Goal: Task Accomplishment & Management: Manage account settings

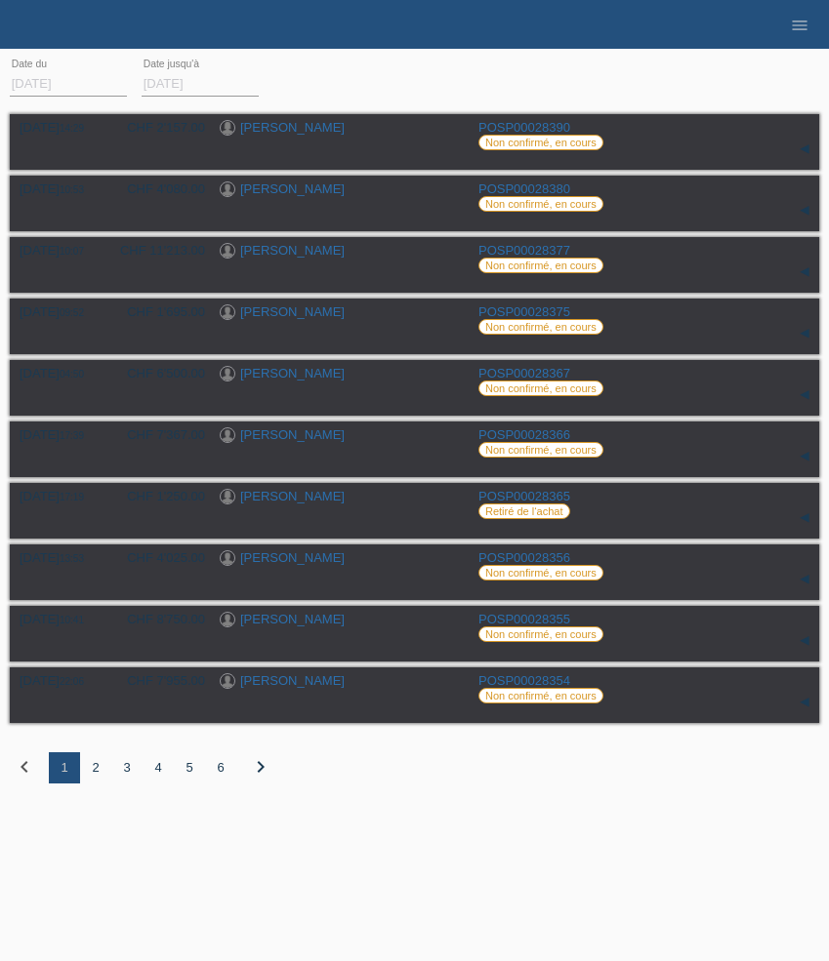
click at [130, 774] on div "3" at bounding box center [126, 768] width 31 height 31
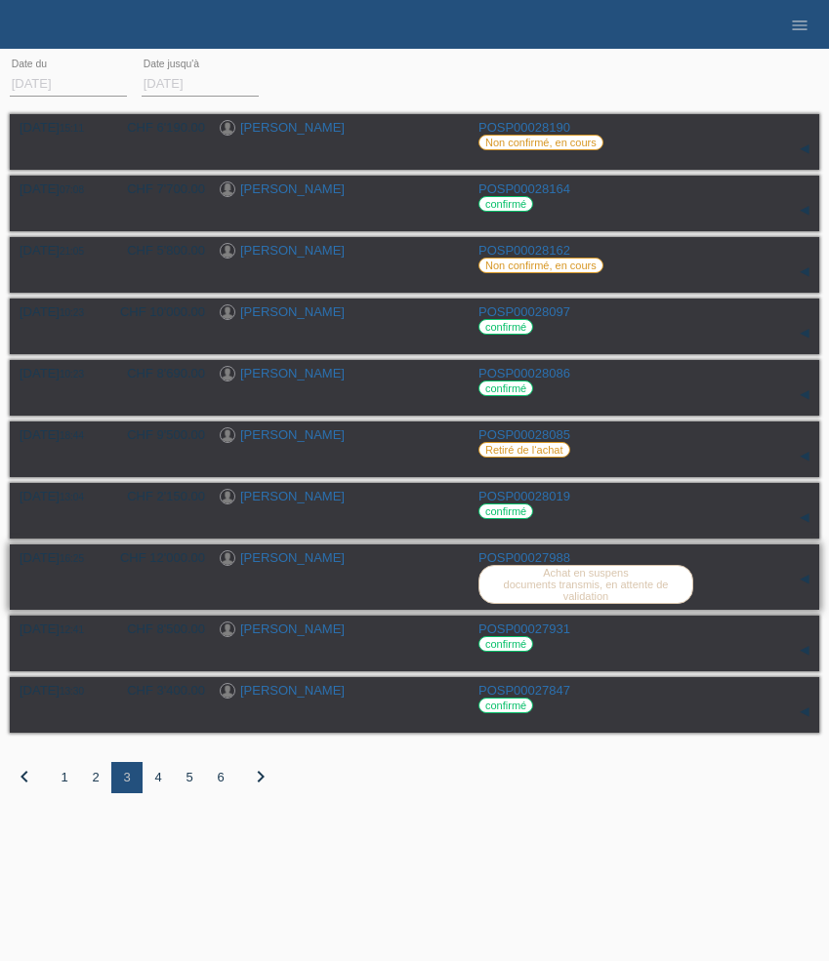
drag, startPoint x: 345, startPoint y: 573, endPoint x: 313, endPoint y: 571, distance: 31.3
click at [313, 569] on div "[PERSON_NAME]" at bounding box center [342, 560] width 244 height 19
click at [307, 565] on link "[PERSON_NAME]" at bounding box center [292, 558] width 104 height 15
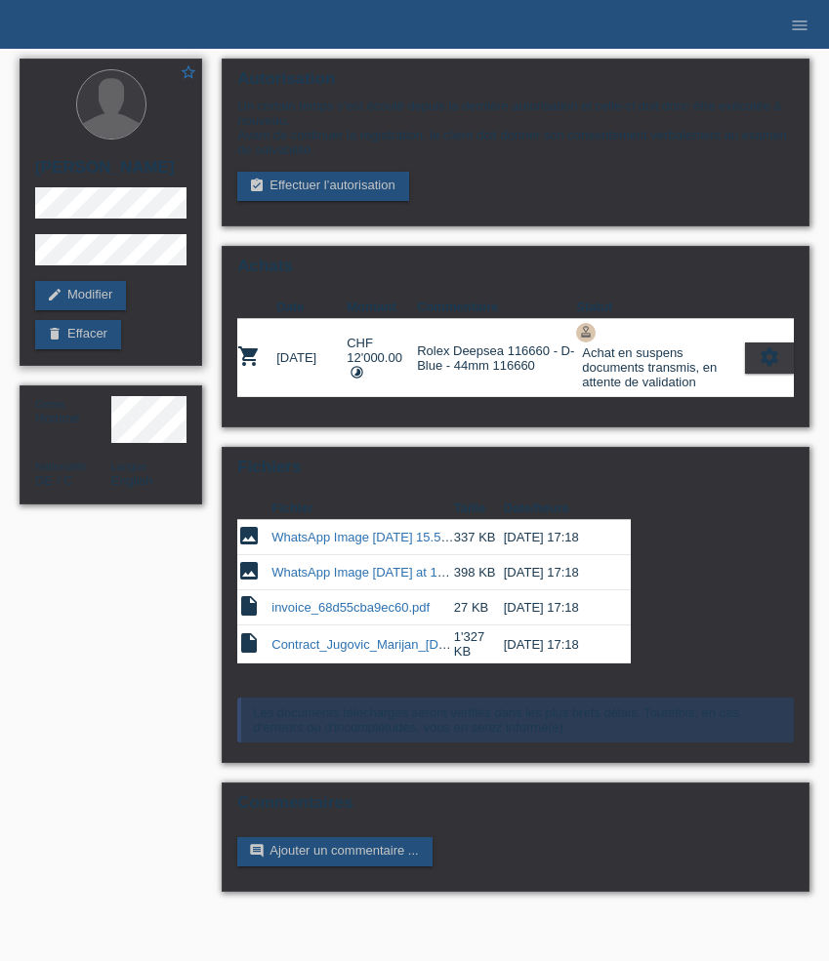
click at [72, 170] on h2 "[PERSON_NAME]" at bounding box center [110, 172] width 151 height 29
copy h2 "Marijan"
click at [768, 362] on icon "settings" at bounding box center [768, 357] width 21 height 21
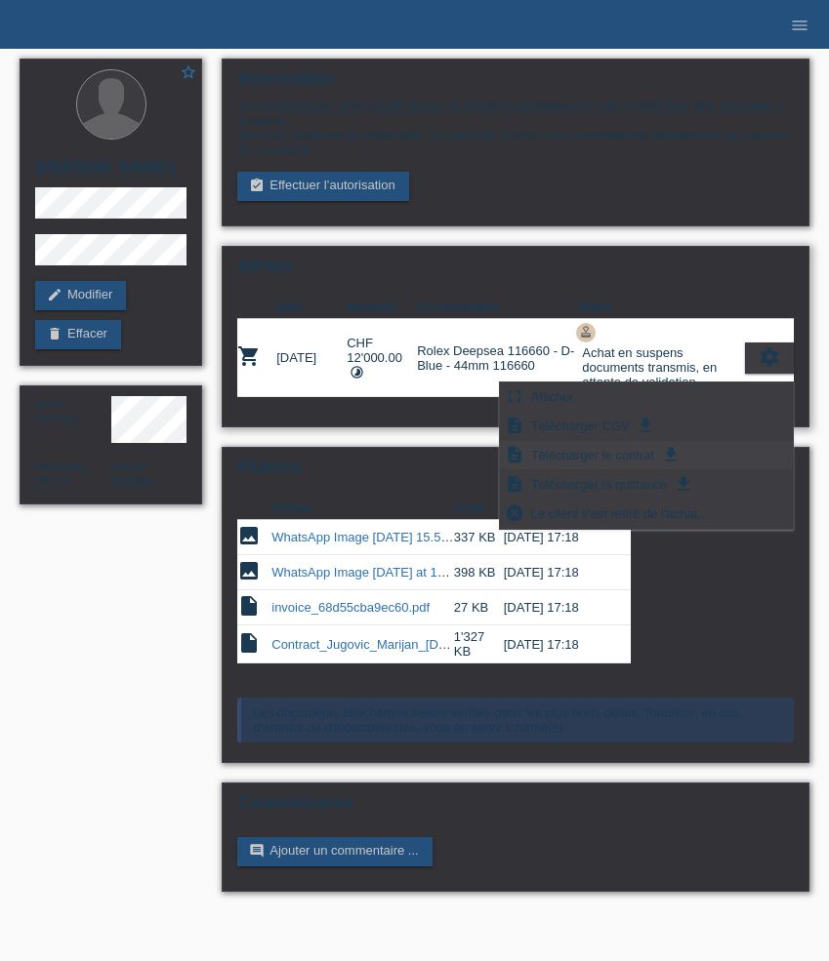
click at [632, 455] on span "Télécharger le contrat" at bounding box center [592, 454] width 129 height 23
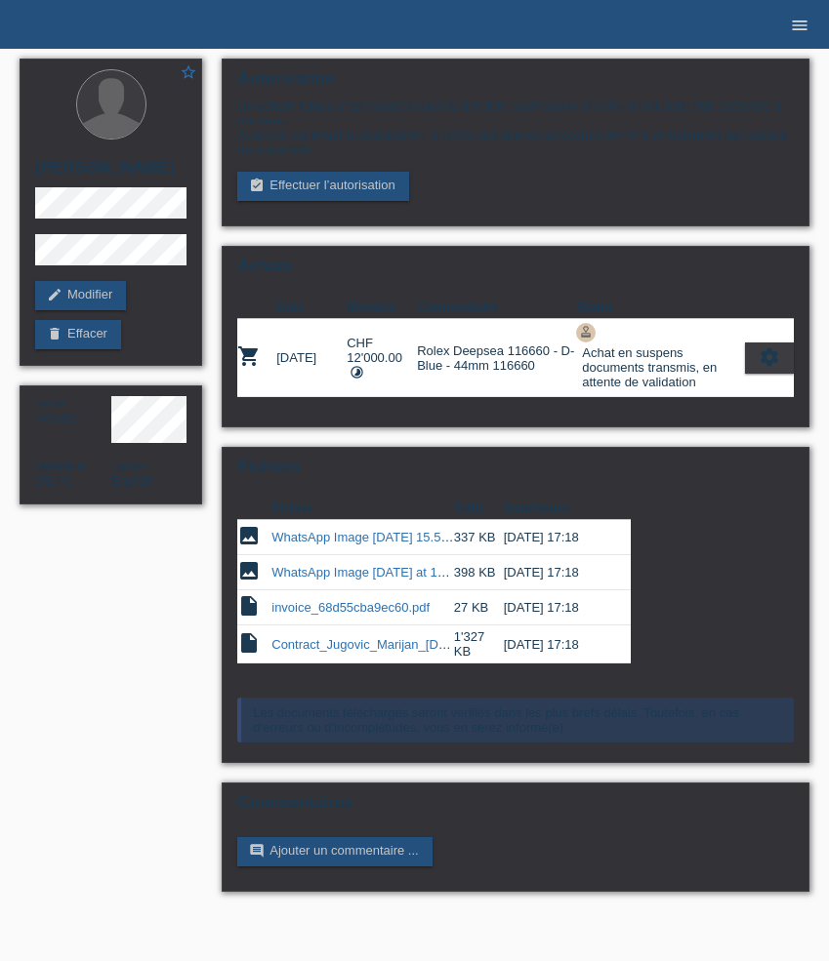
click at [801, 30] on icon "menu" at bounding box center [800, 26] width 20 height 20
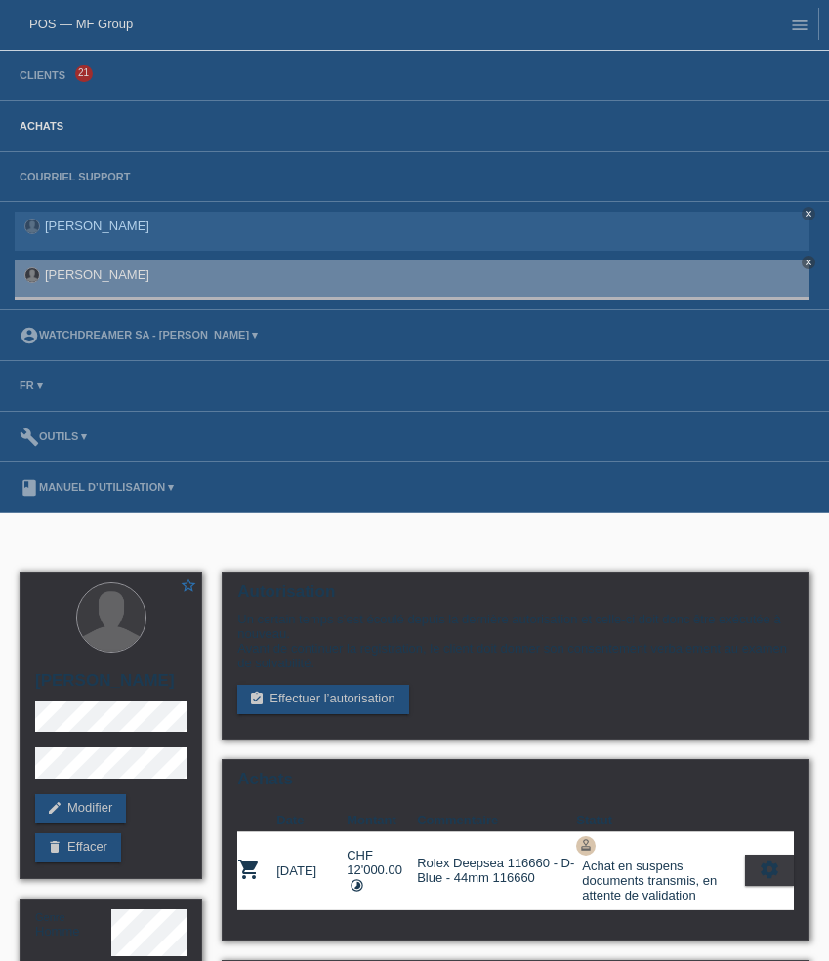
click at [42, 131] on link "Achats" at bounding box center [41, 126] width 63 height 12
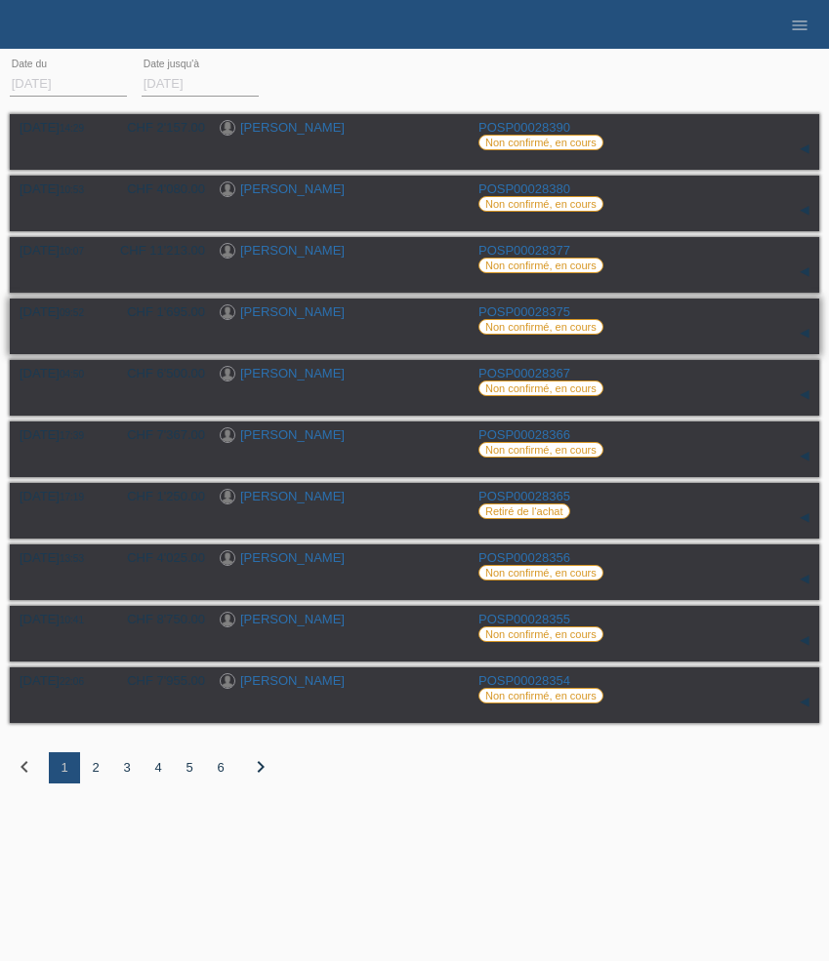
click at [281, 314] on link "[PERSON_NAME]" at bounding box center [292, 312] width 104 height 15
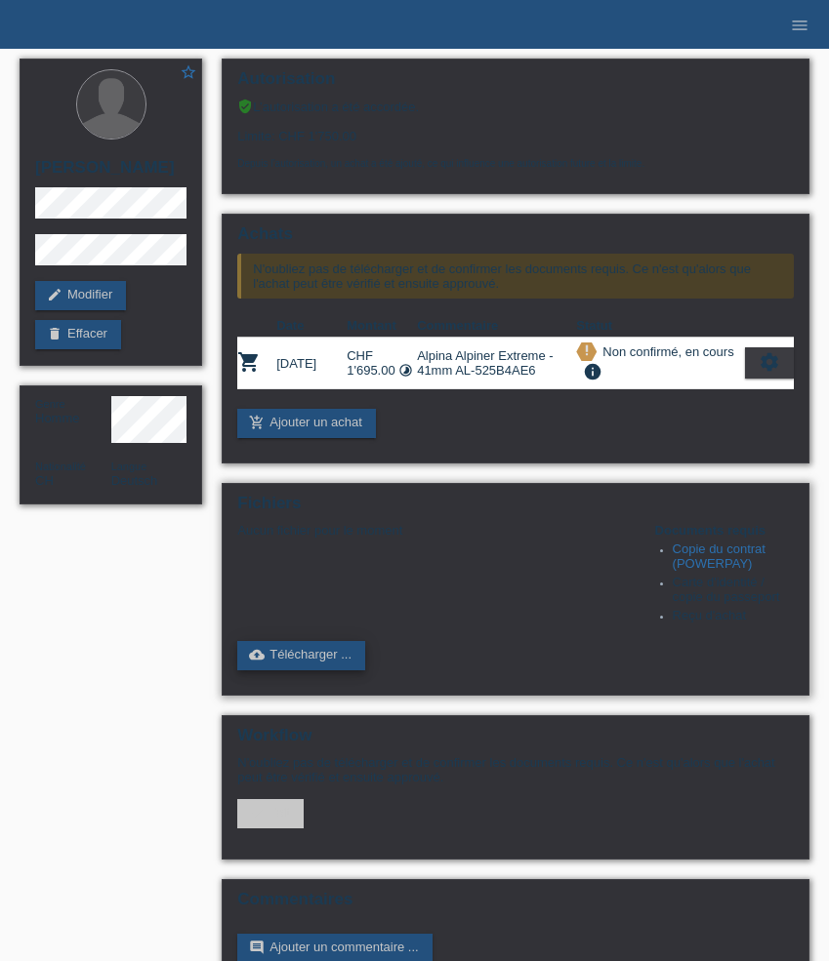
click at [320, 671] on link "cloud_upload Télécharger ..." at bounding box center [301, 655] width 128 height 29
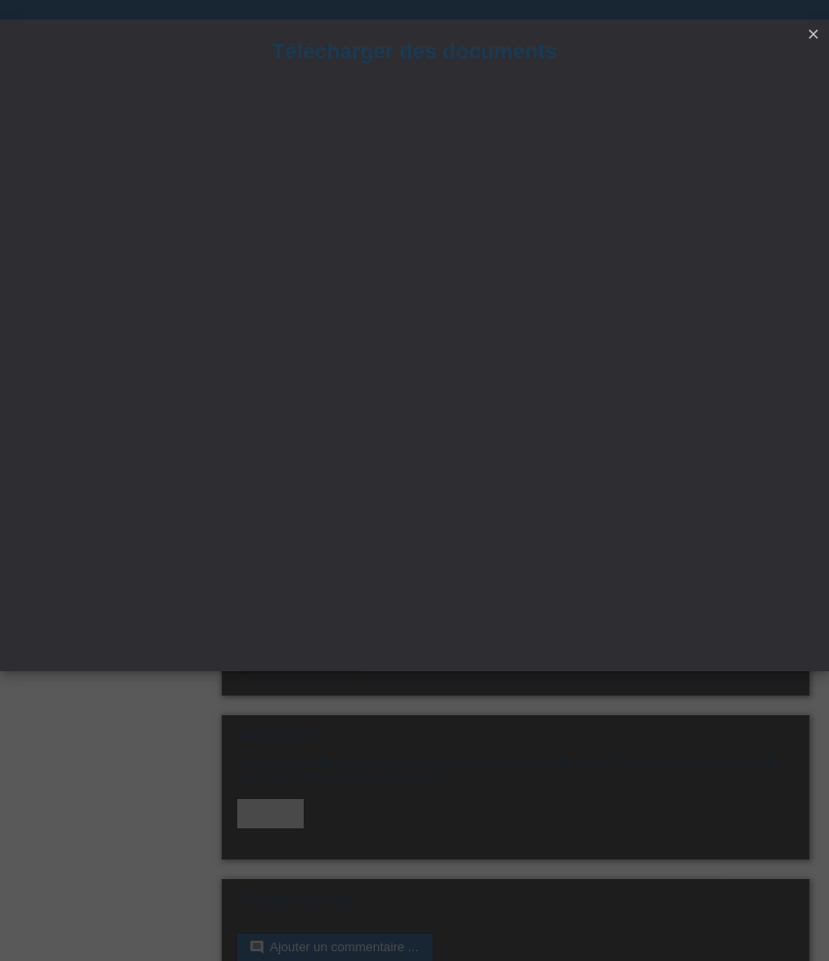
click at [811, 30] on icon "close" at bounding box center [813, 34] width 16 height 16
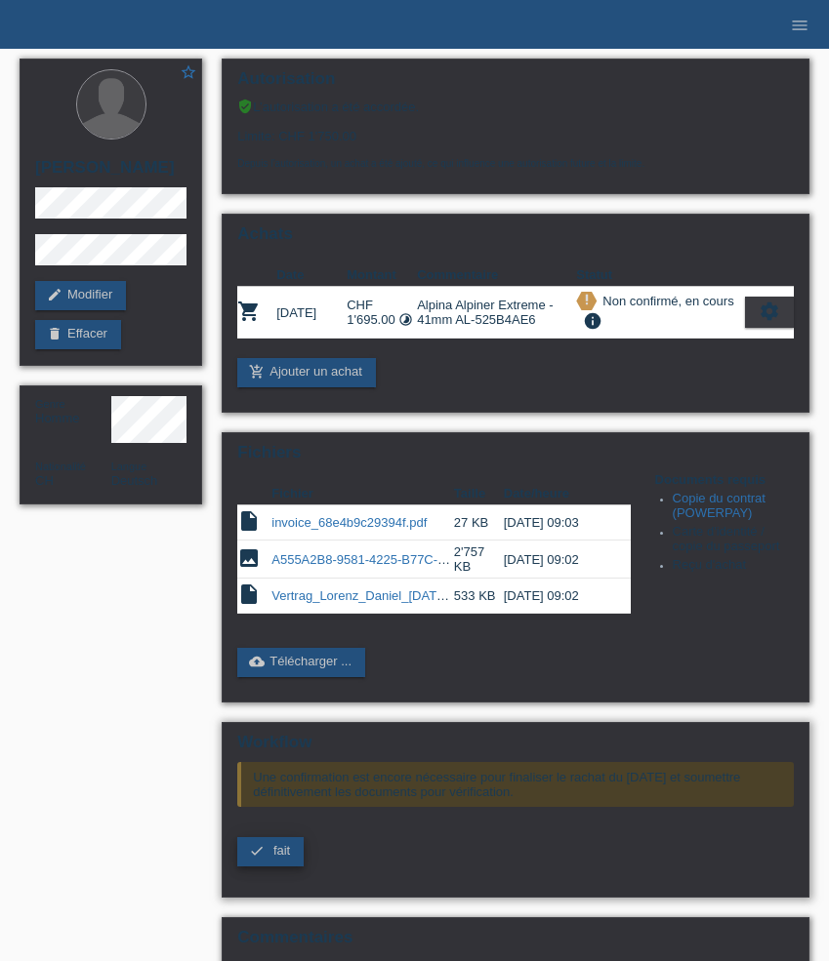
click at [273, 858] on span "fait" at bounding box center [281, 850] width 17 height 15
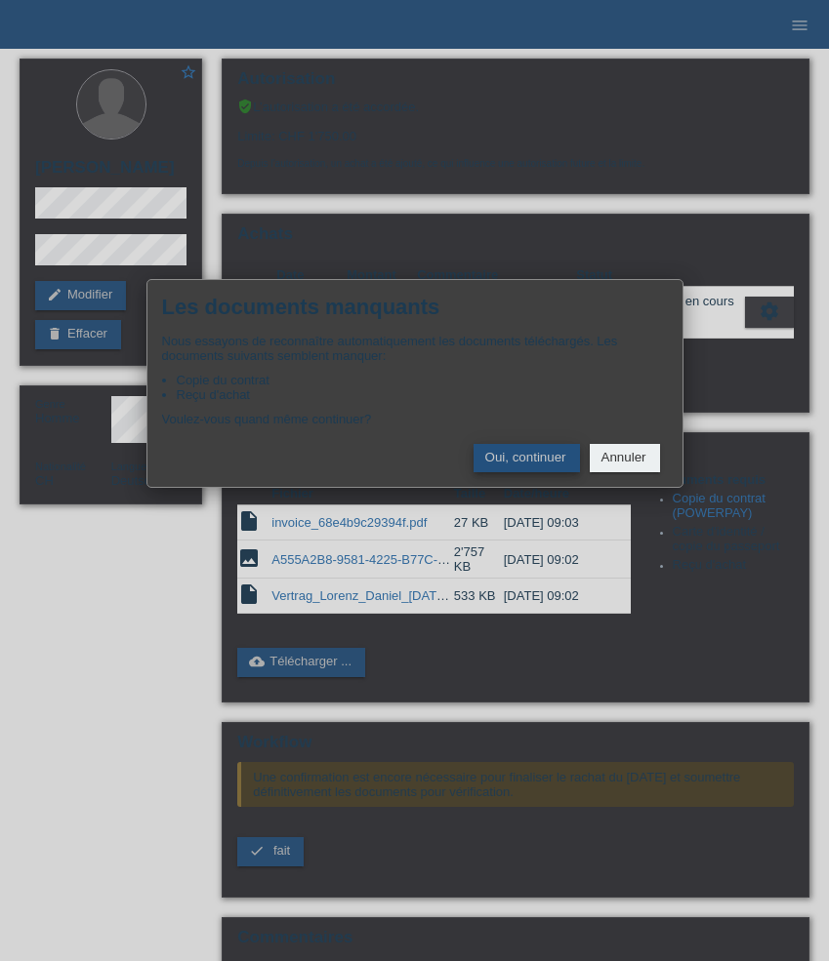
click at [502, 463] on button "Oui, continuer" at bounding box center [526, 458] width 106 height 28
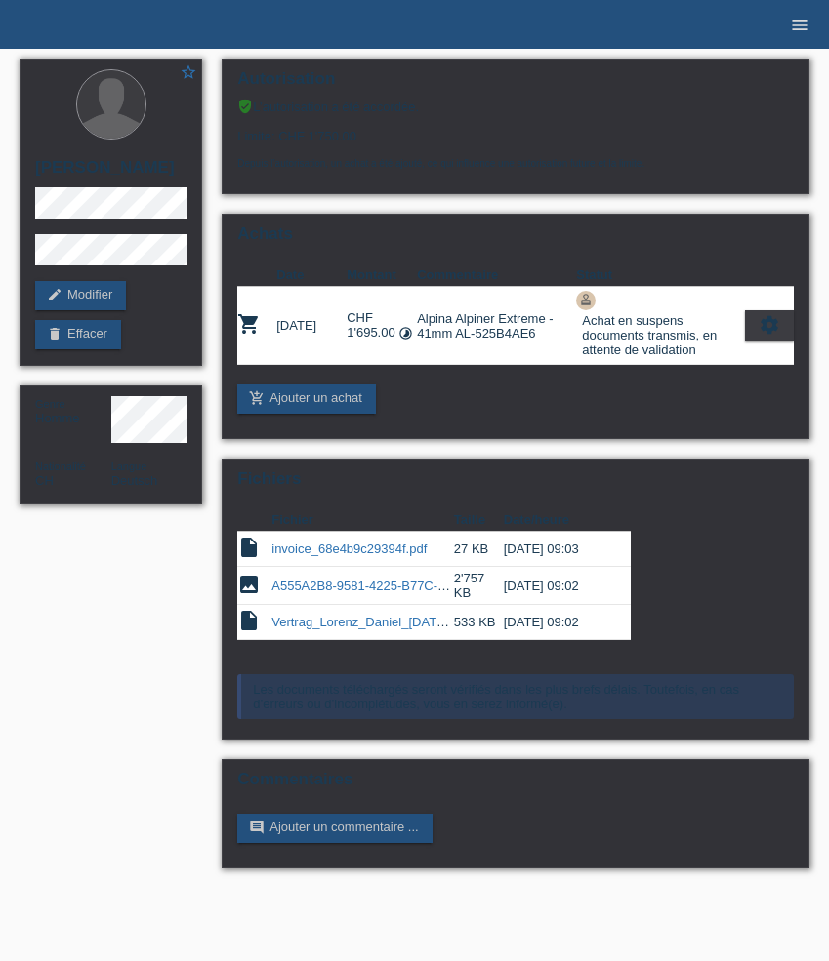
click at [807, 21] on icon "menu" at bounding box center [800, 26] width 20 height 20
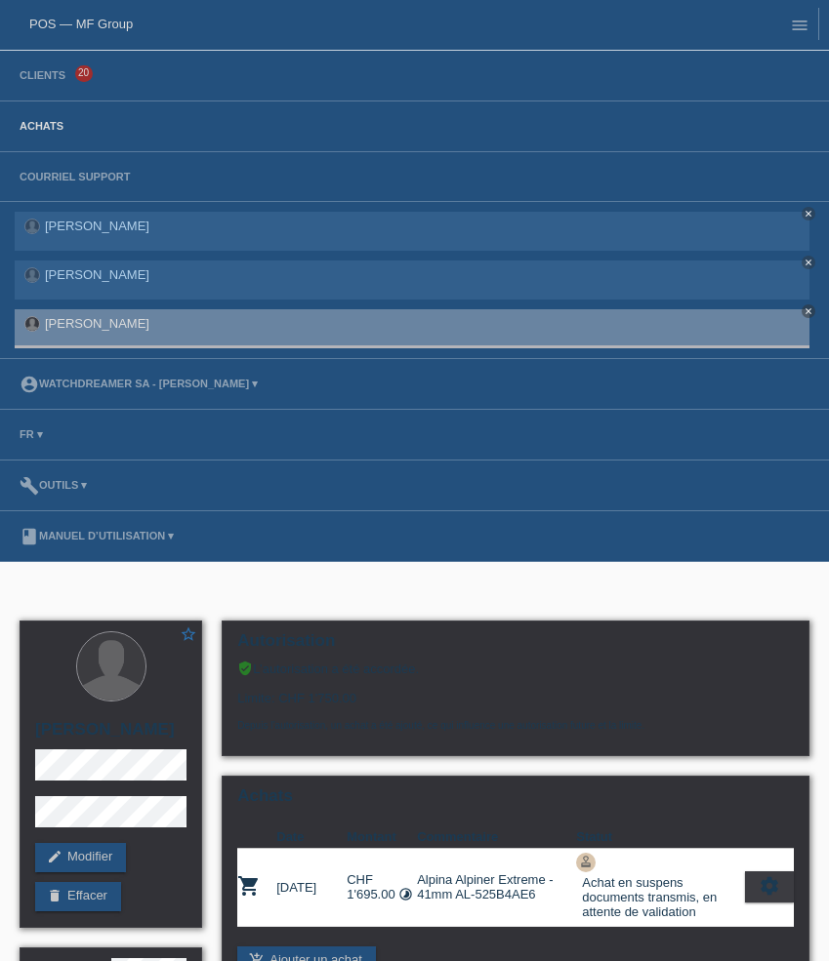
click at [49, 124] on link "Achats" at bounding box center [41, 126] width 63 height 12
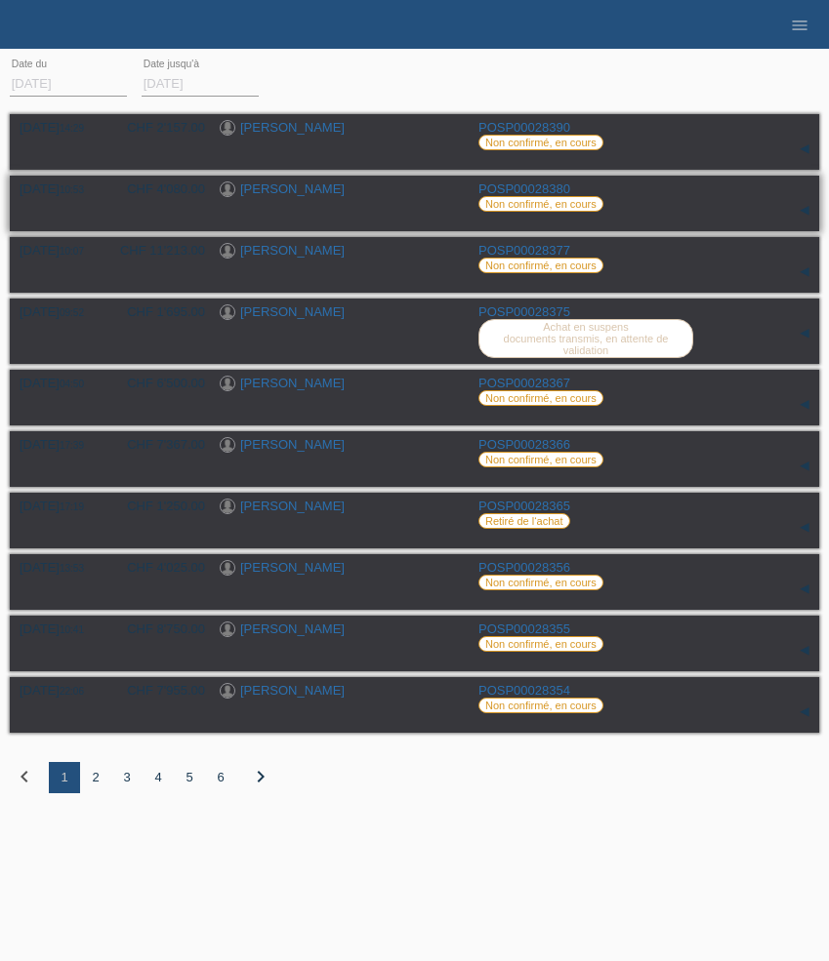
click at [290, 190] on link "Kevin Jufer" at bounding box center [292, 189] width 104 height 15
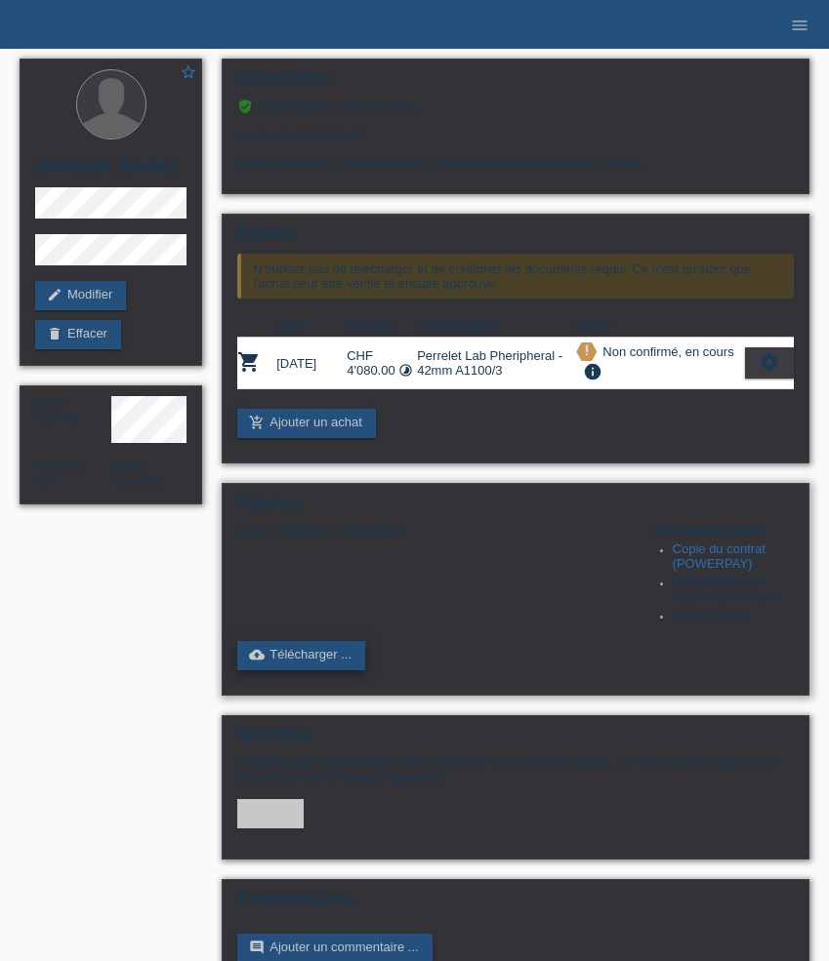
click at [304, 671] on link "cloud_upload Télécharger ..." at bounding box center [301, 655] width 128 height 29
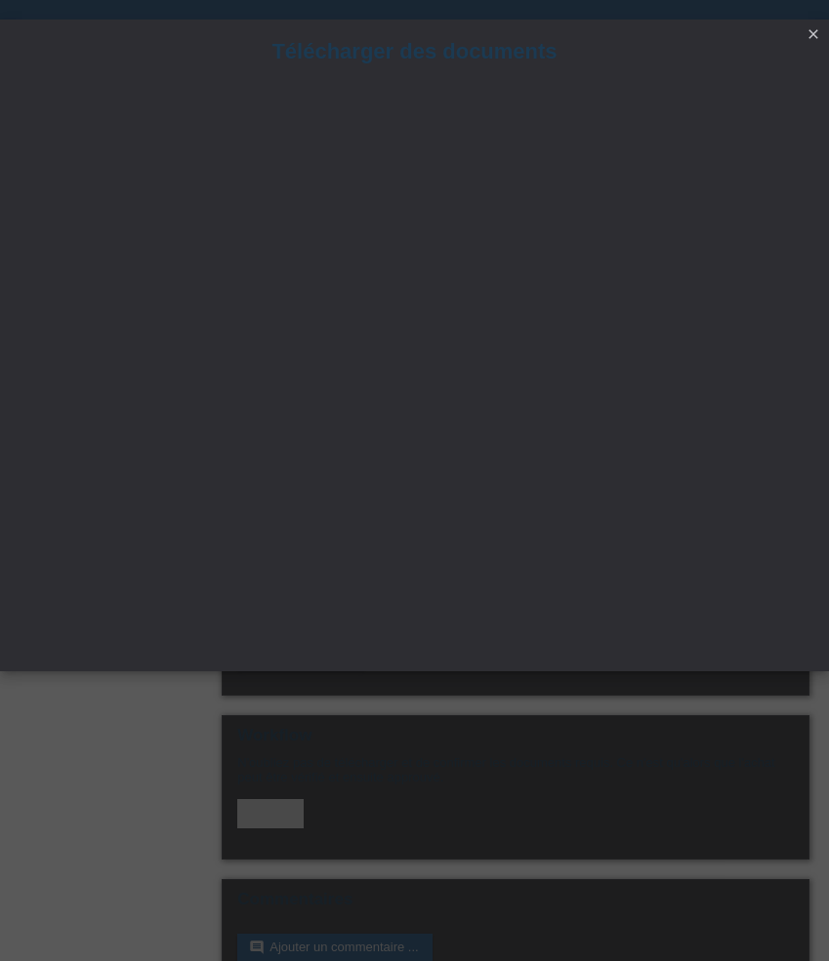
click at [814, 34] on icon "close" at bounding box center [813, 34] width 16 height 16
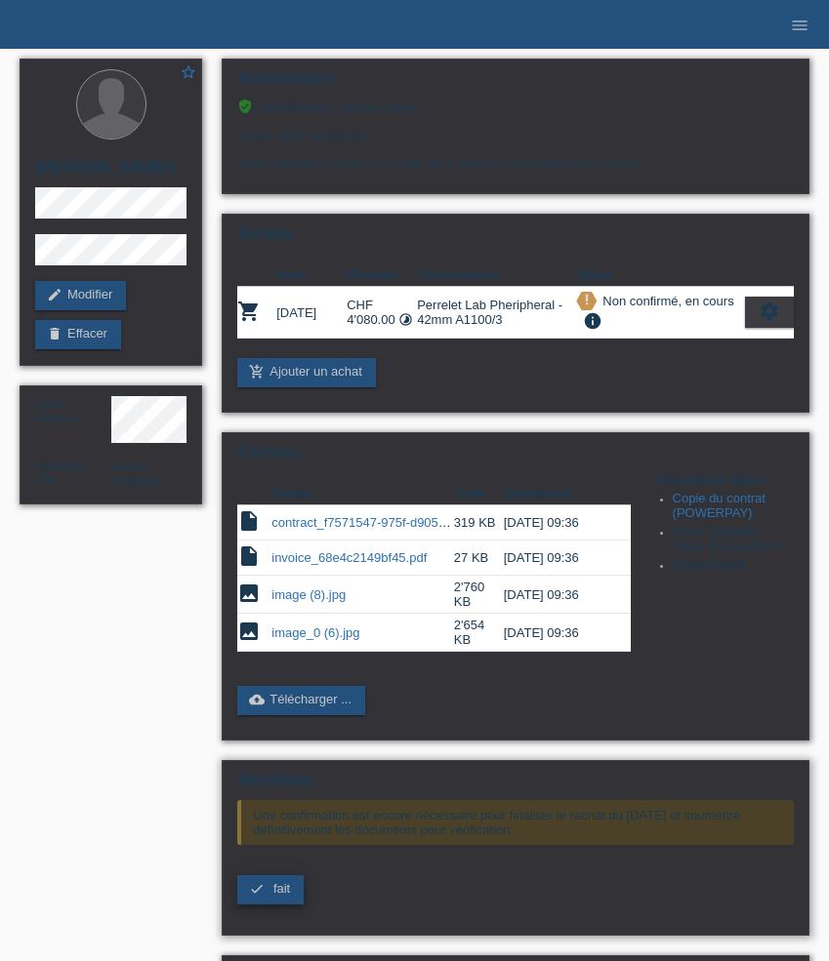
click at [278, 896] on span "fait" at bounding box center [281, 888] width 17 height 15
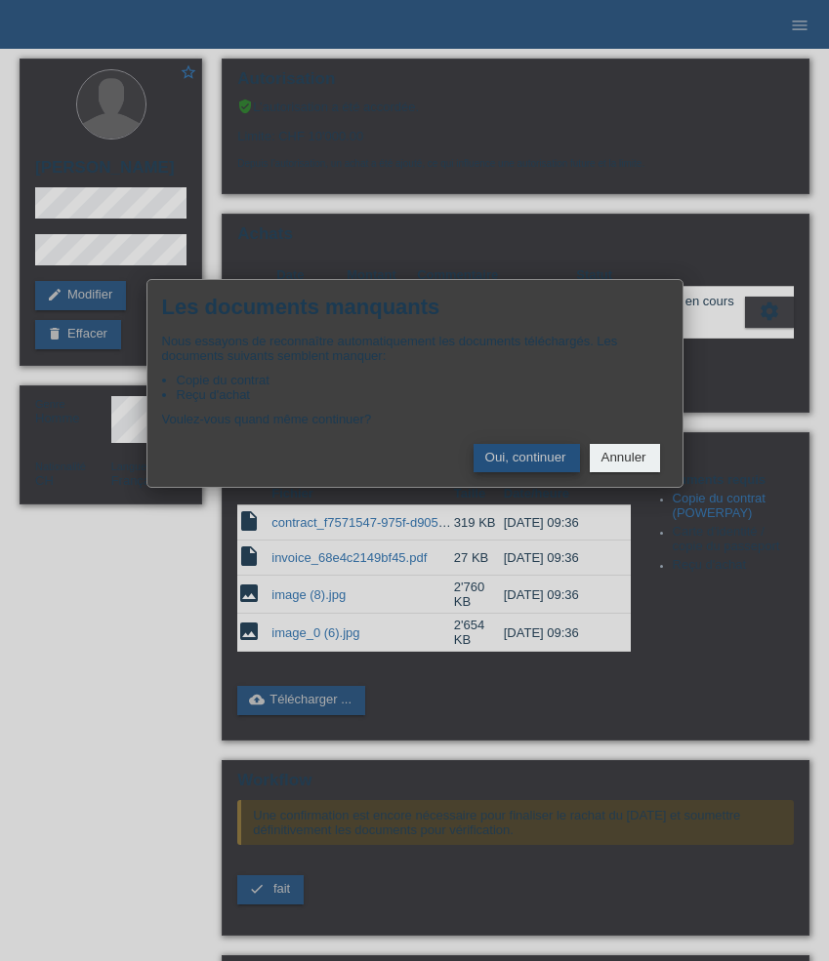
click at [510, 459] on button "Oui, continuer" at bounding box center [526, 458] width 106 height 28
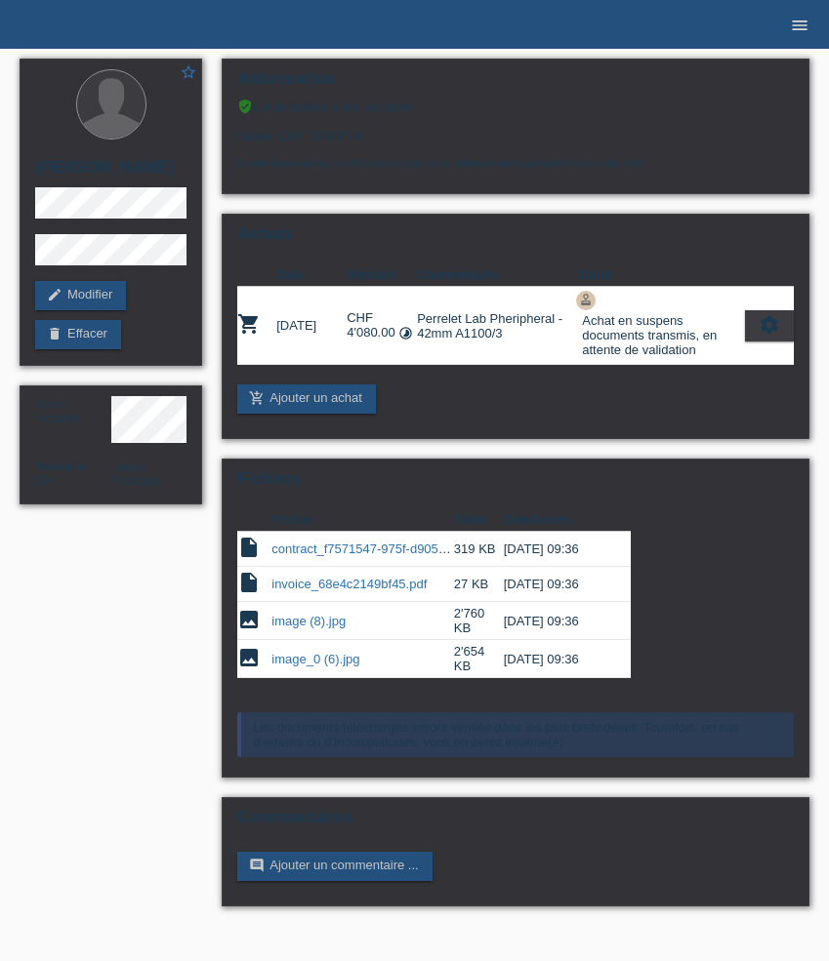
click at [805, 20] on icon "menu" at bounding box center [800, 26] width 20 height 20
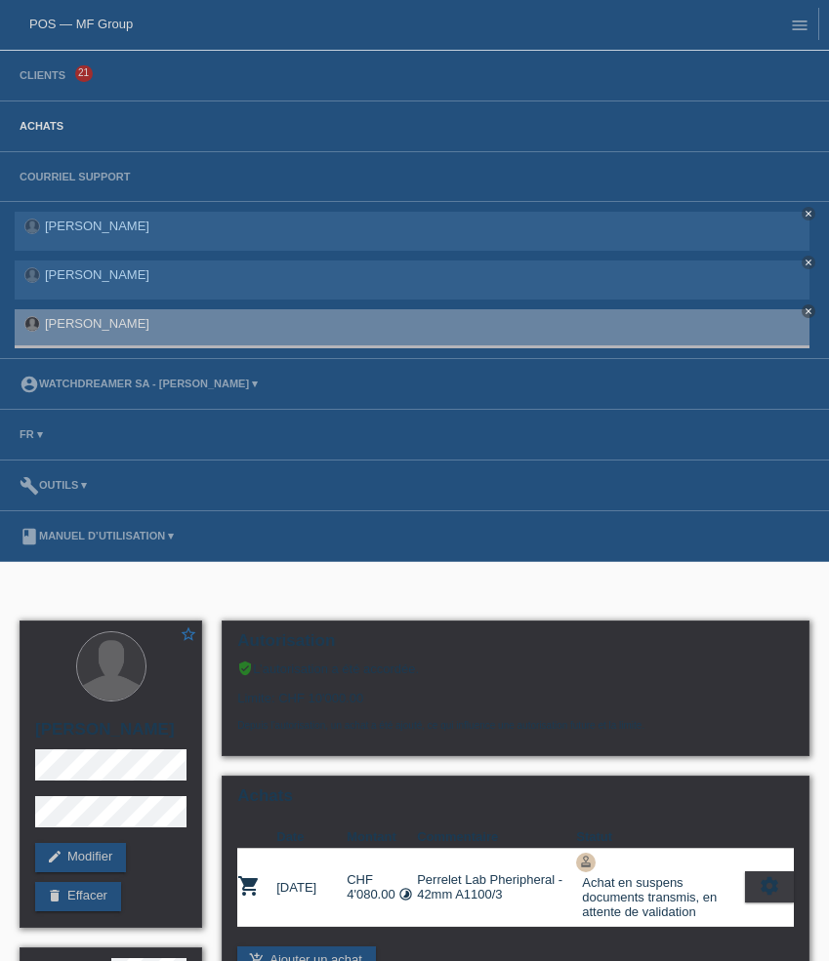
click at [37, 132] on link "Achats" at bounding box center [41, 126] width 63 height 12
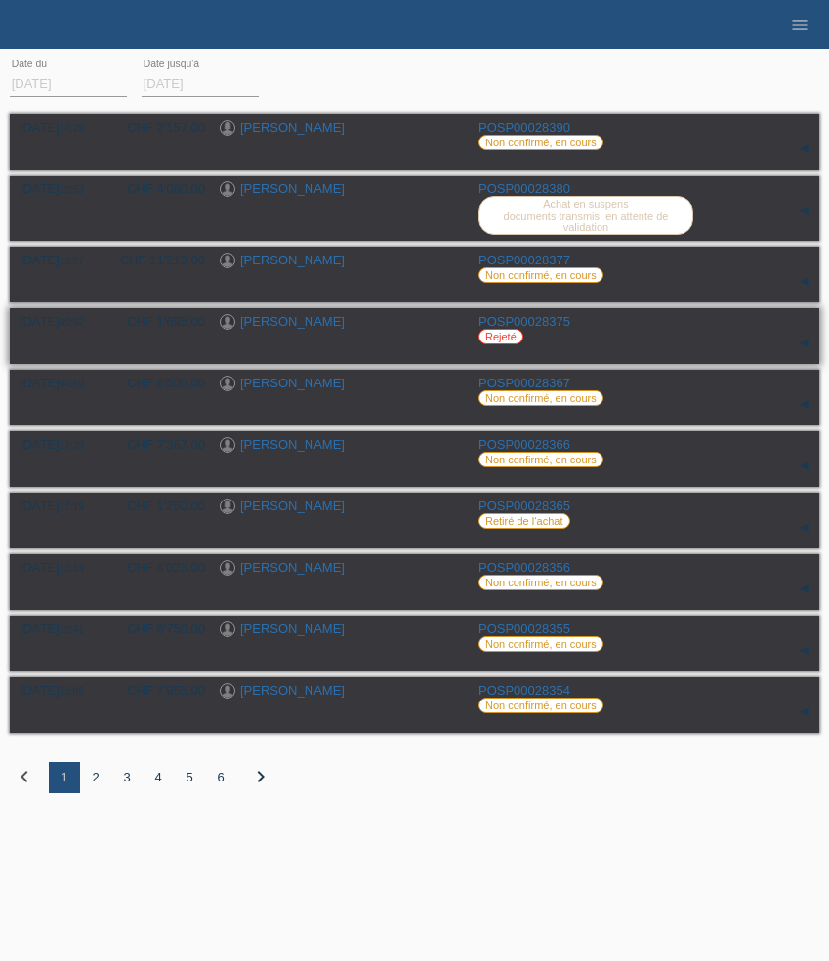
click at [274, 329] on link "[PERSON_NAME]" at bounding box center [292, 321] width 104 height 15
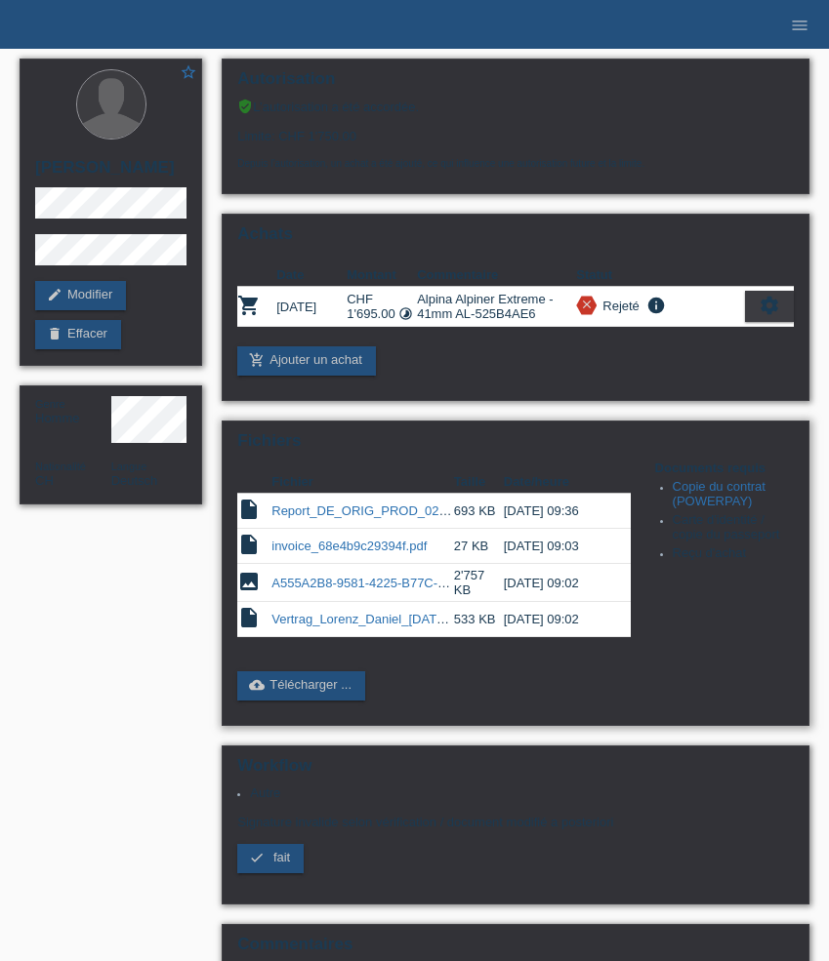
click at [364, 518] on link "Report_DE_ORIG_PROD_024453dbc448429b188e8e98cf9104b6682c4584430d74e075356280822…" at bounding box center [621, 511] width 701 height 15
click at [384, 627] on link "Vertrag_Lorenz_Daniel_[DATE] - copie.pdf" at bounding box center [390, 619] width 239 height 15
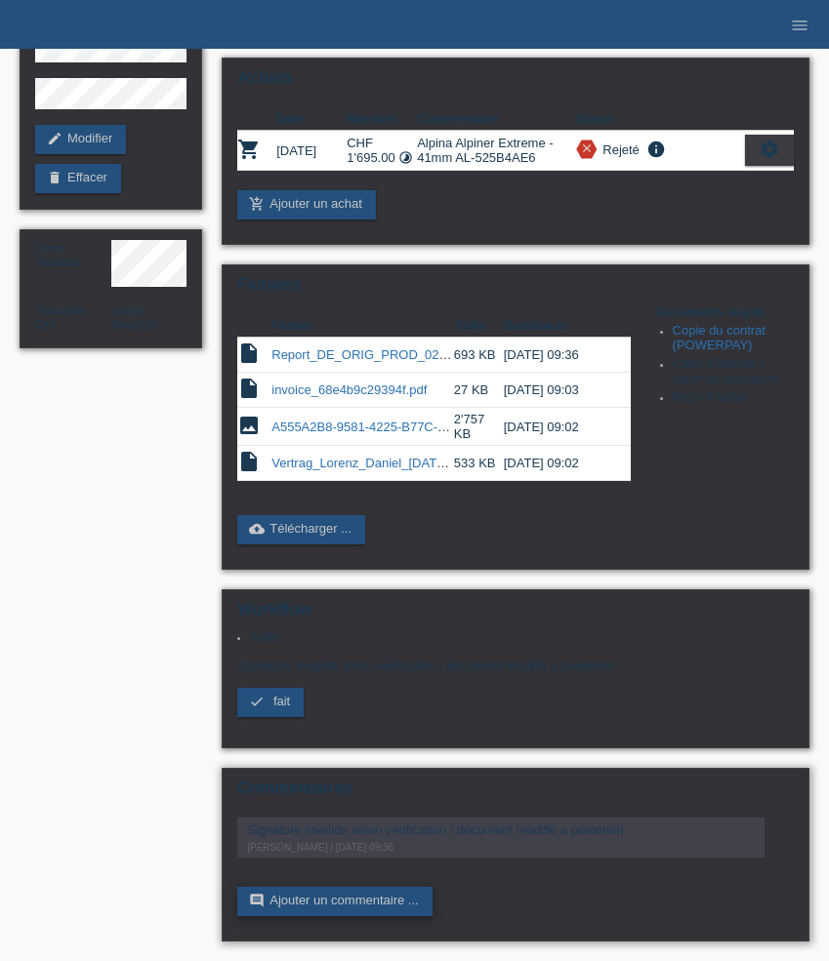
click at [376, 901] on link "comment Ajouter un commentaire ..." at bounding box center [334, 901] width 194 height 29
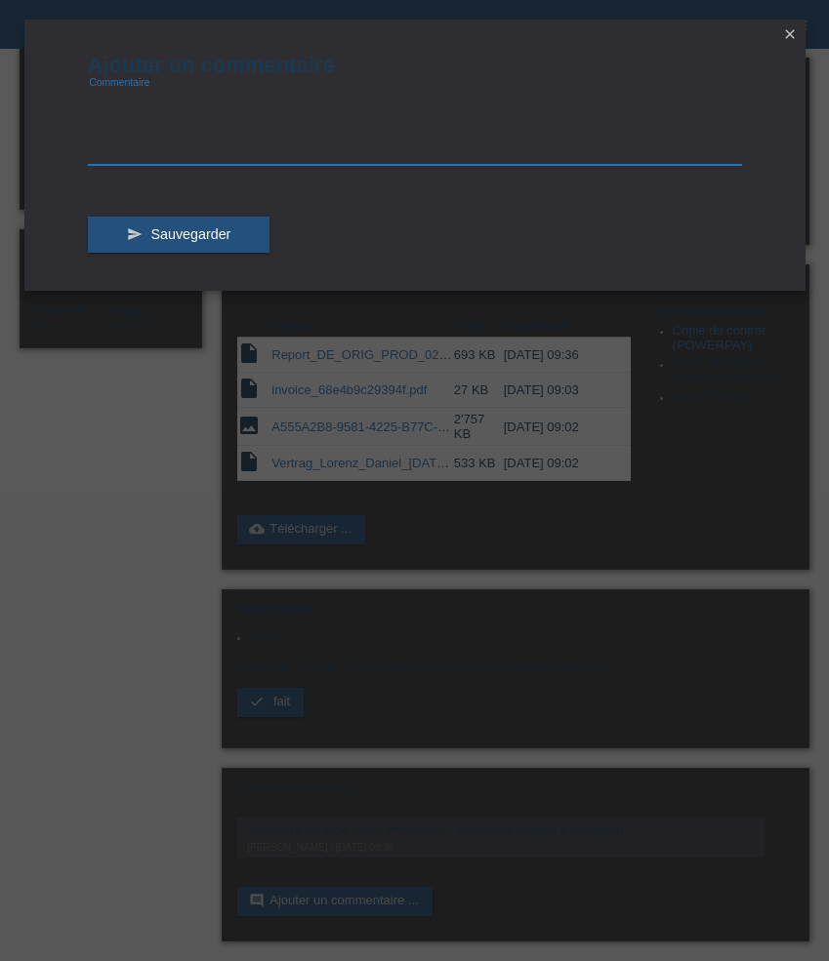
click at [210, 153] on textarea at bounding box center [415, 127] width 654 height 75
type textarea "Le document n'a pas été modifié, il a été imprimé, signé, et renvoyé par scan p…"
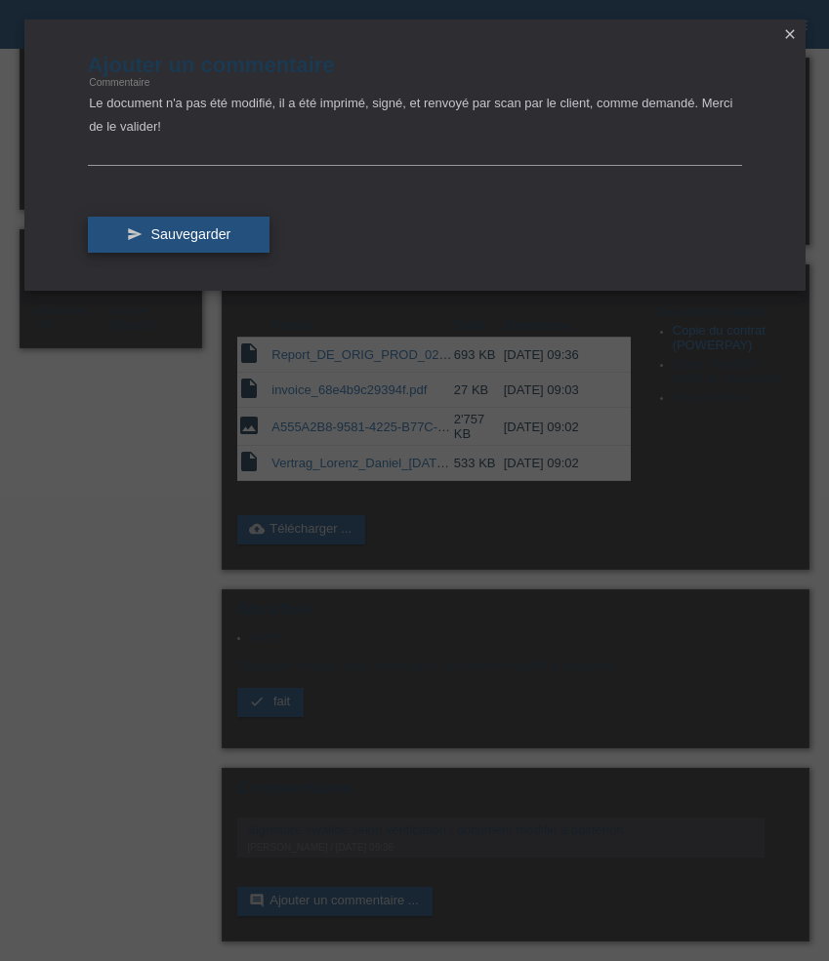
click at [173, 227] on span "Sauvegarder" at bounding box center [190, 234] width 80 height 16
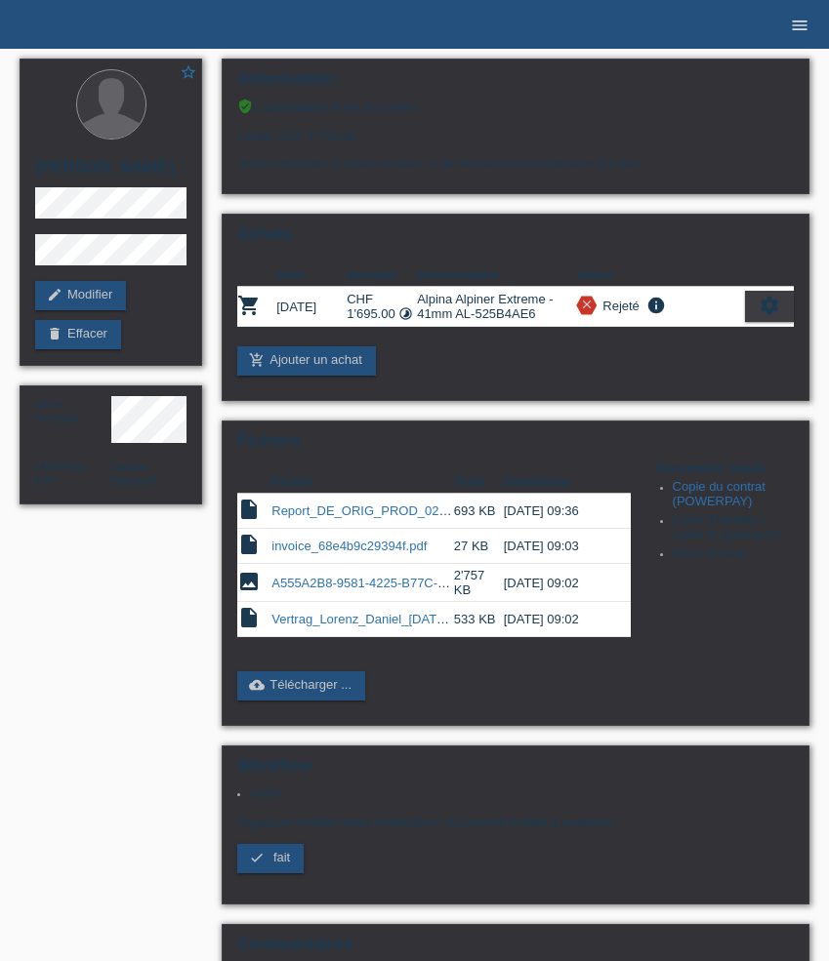
click at [806, 27] on icon "menu" at bounding box center [800, 26] width 20 height 20
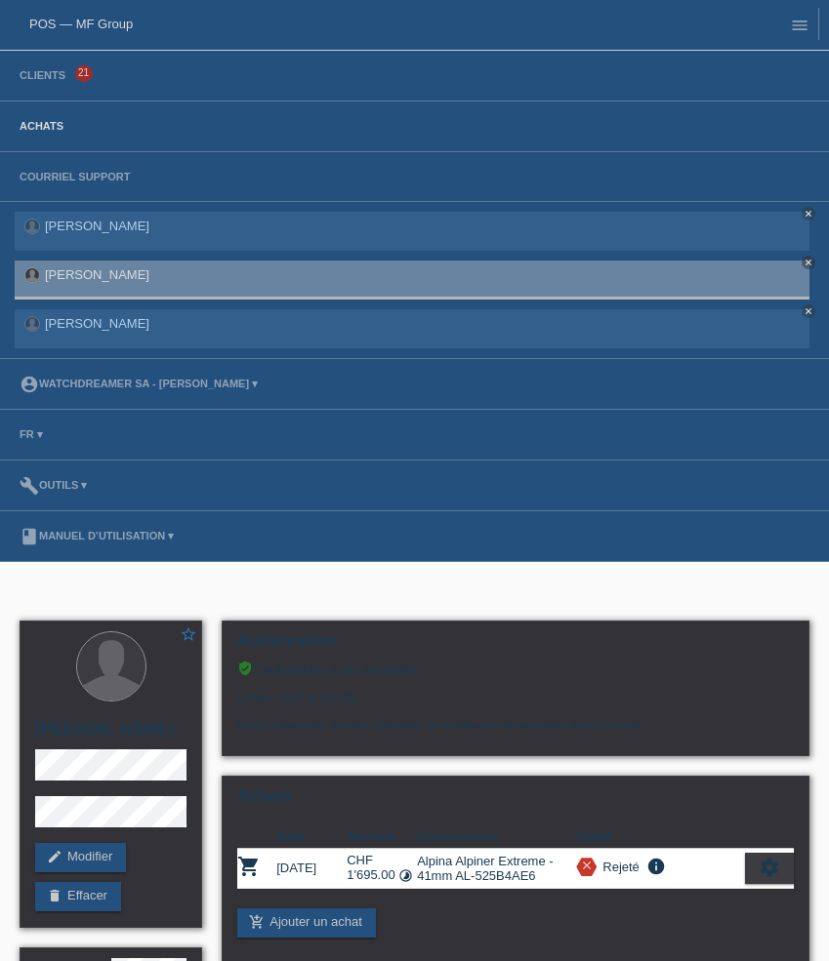
click at [46, 129] on link "Achats" at bounding box center [41, 126] width 63 height 12
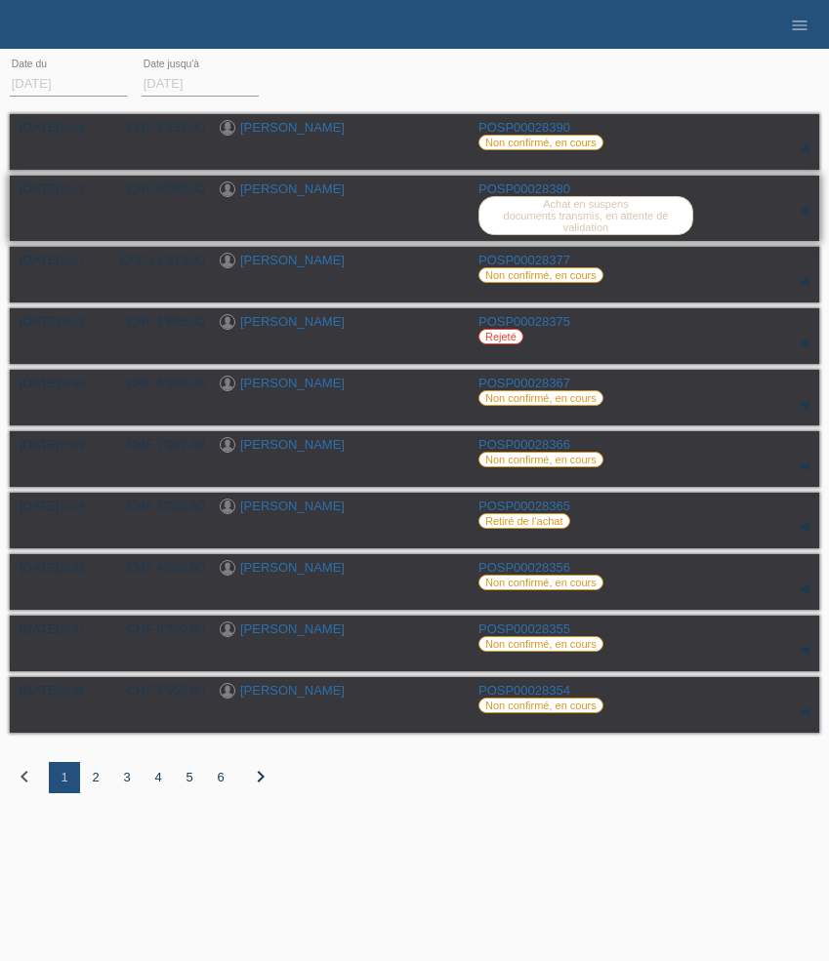
click at [270, 188] on link "[PERSON_NAME]" at bounding box center [292, 189] width 104 height 15
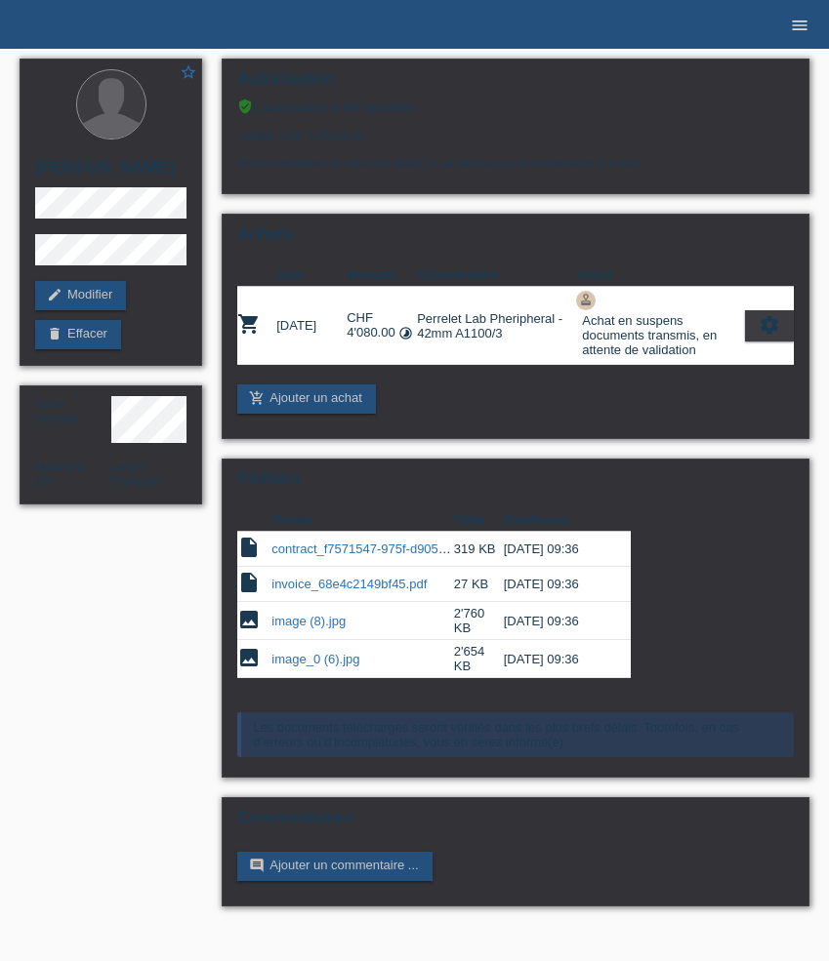
click at [795, 28] on icon "menu" at bounding box center [800, 26] width 20 height 20
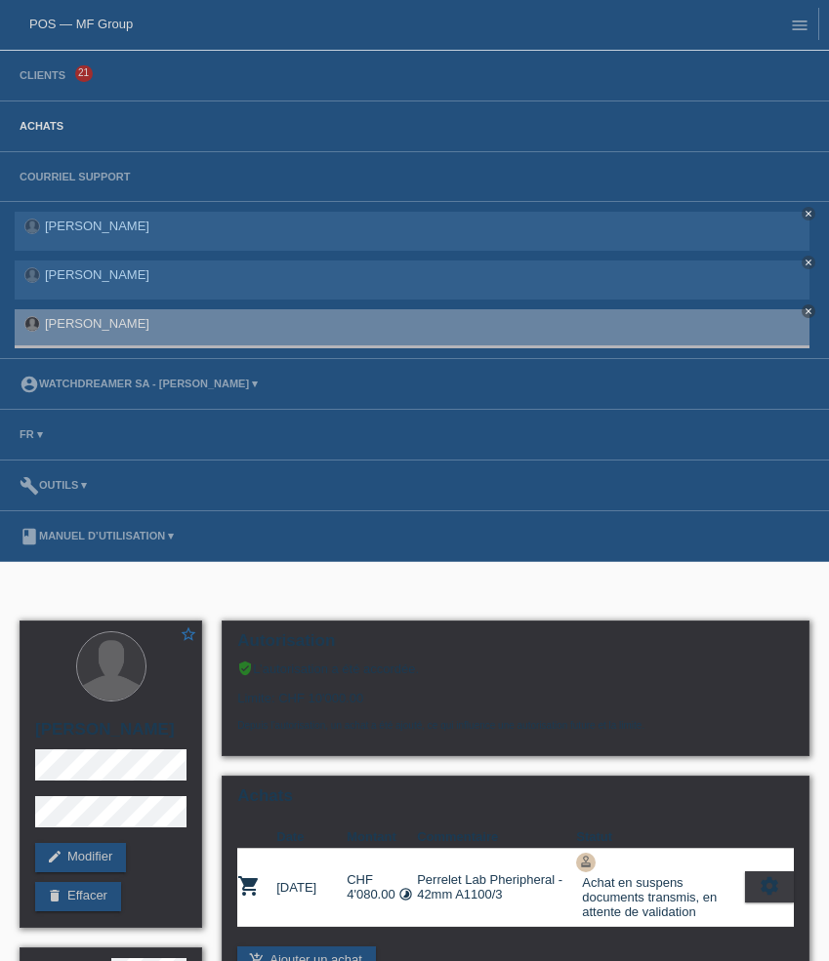
click at [48, 131] on link "Achats" at bounding box center [41, 126] width 63 height 12
